Goal: Task Accomplishment & Management: Use online tool/utility

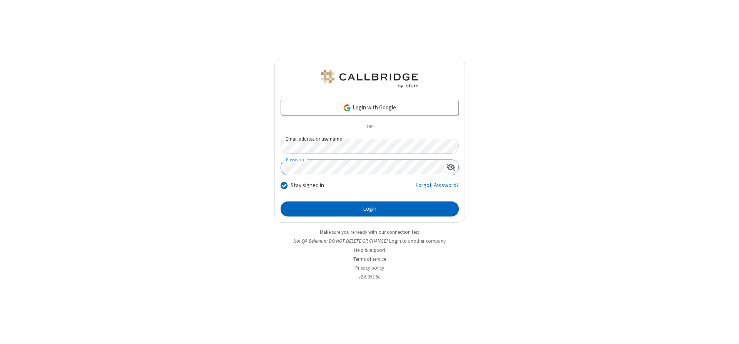
click at [370, 209] on button "Login" at bounding box center [370, 208] width 178 height 15
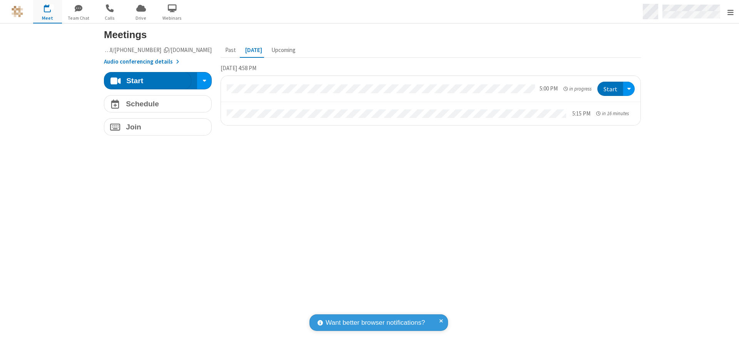
click at [730, 12] on span "Open menu" at bounding box center [731, 12] width 6 height 8
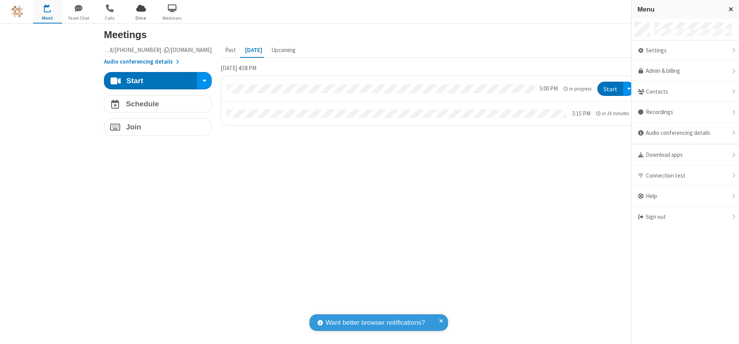
click at [141, 18] on span "Drive" at bounding box center [141, 18] width 29 height 7
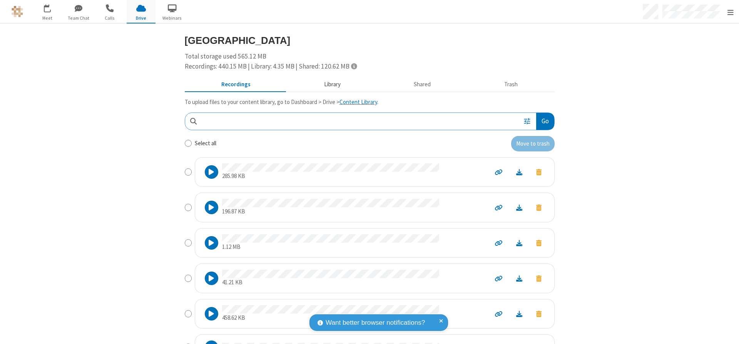
click at [328, 84] on button "Library" at bounding box center [332, 84] width 90 height 15
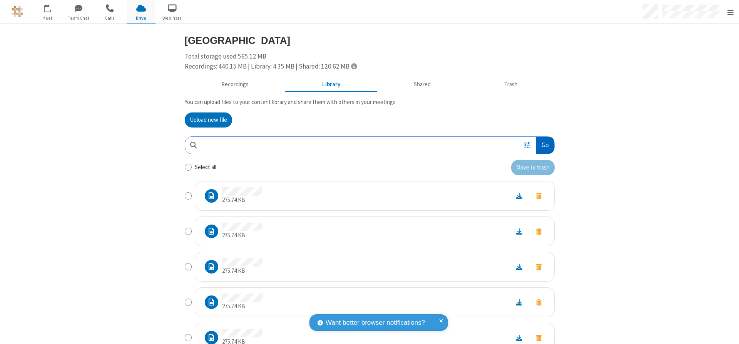
click at [542, 145] on button "Go" at bounding box center [545, 145] width 18 height 17
click at [205, 120] on button "Upload new file" at bounding box center [208, 119] width 47 height 15
